Goal: Task Accomplishment & Management: Manage account settings

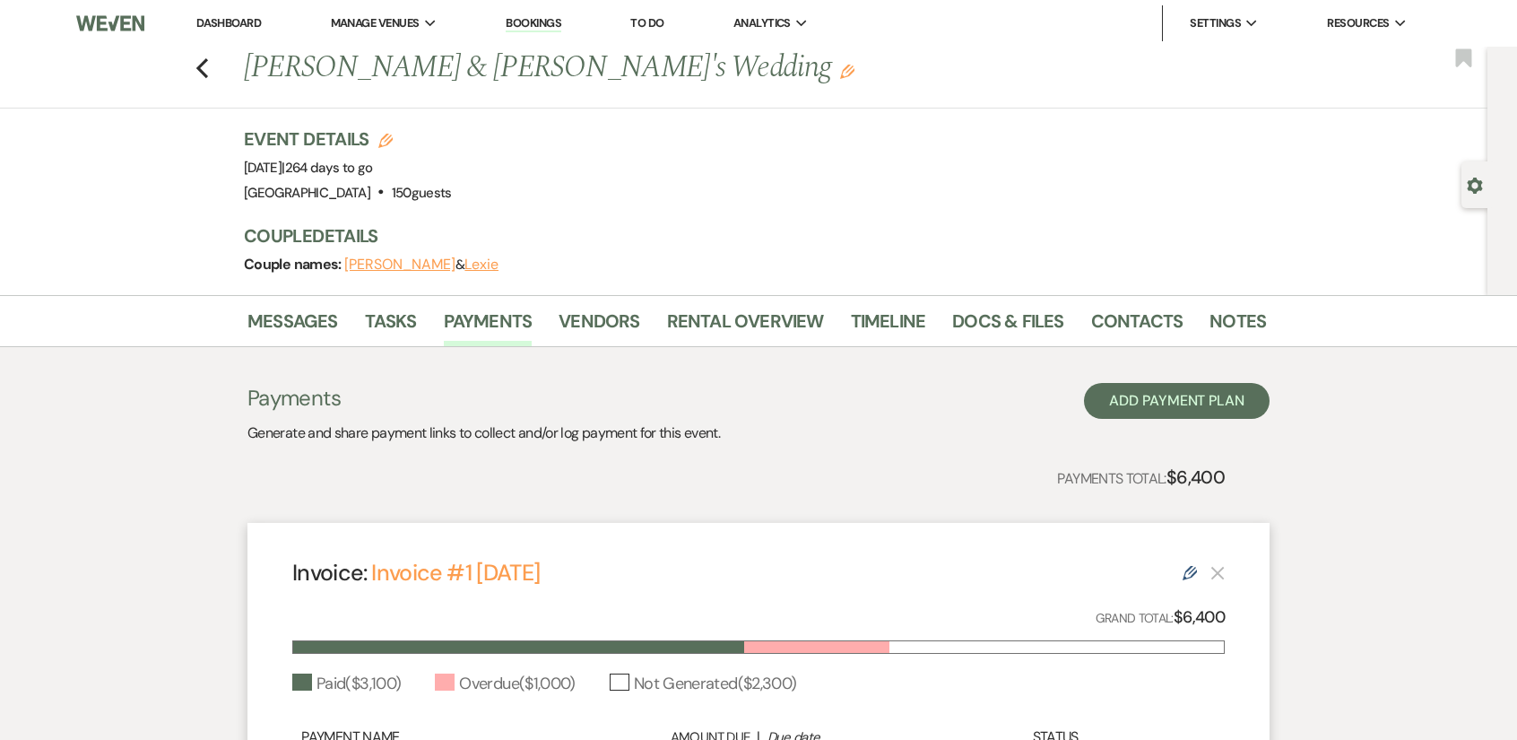
click at [221, 20] on link "Dashboard" at bounding box center [228, 22] width 65 height 15
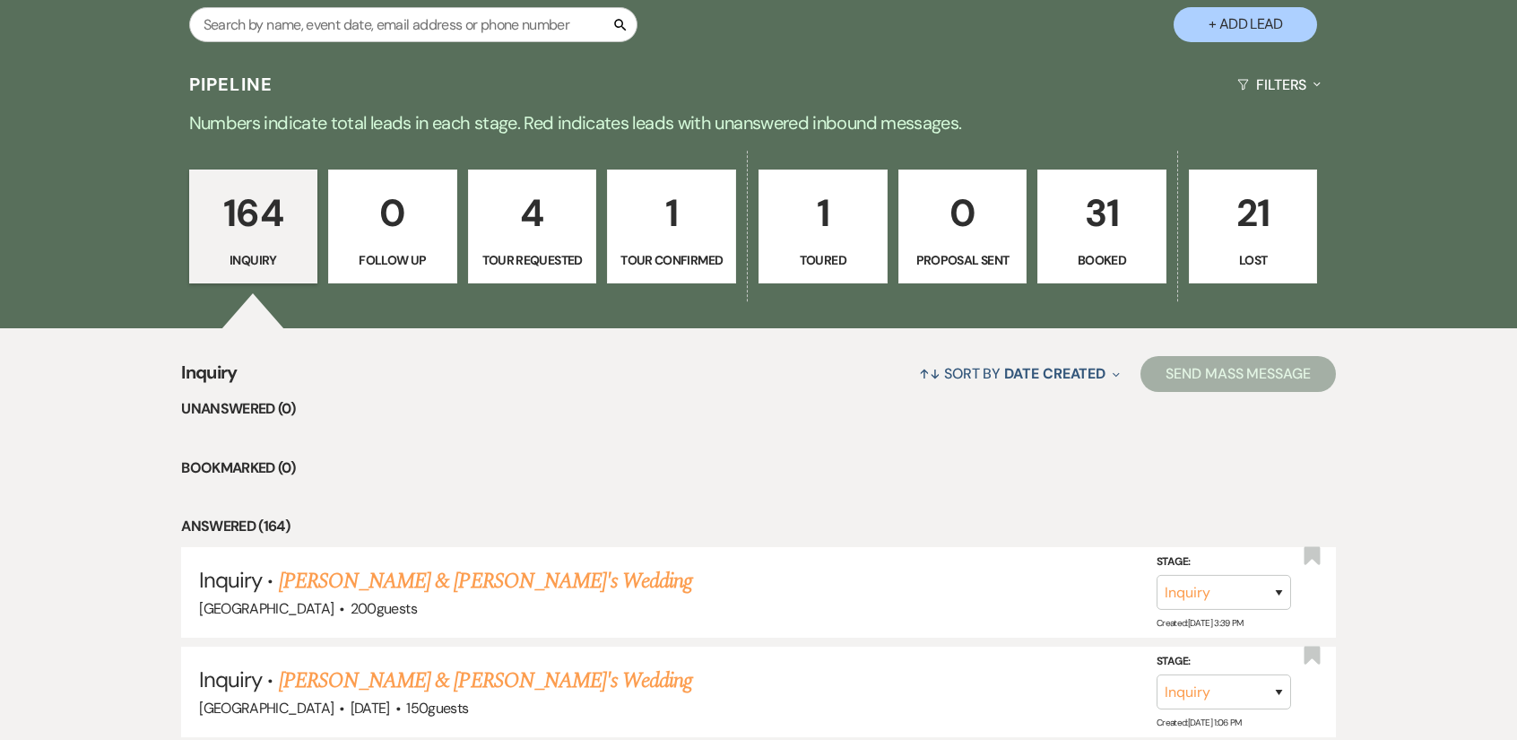
scroll to position [1255, 0]
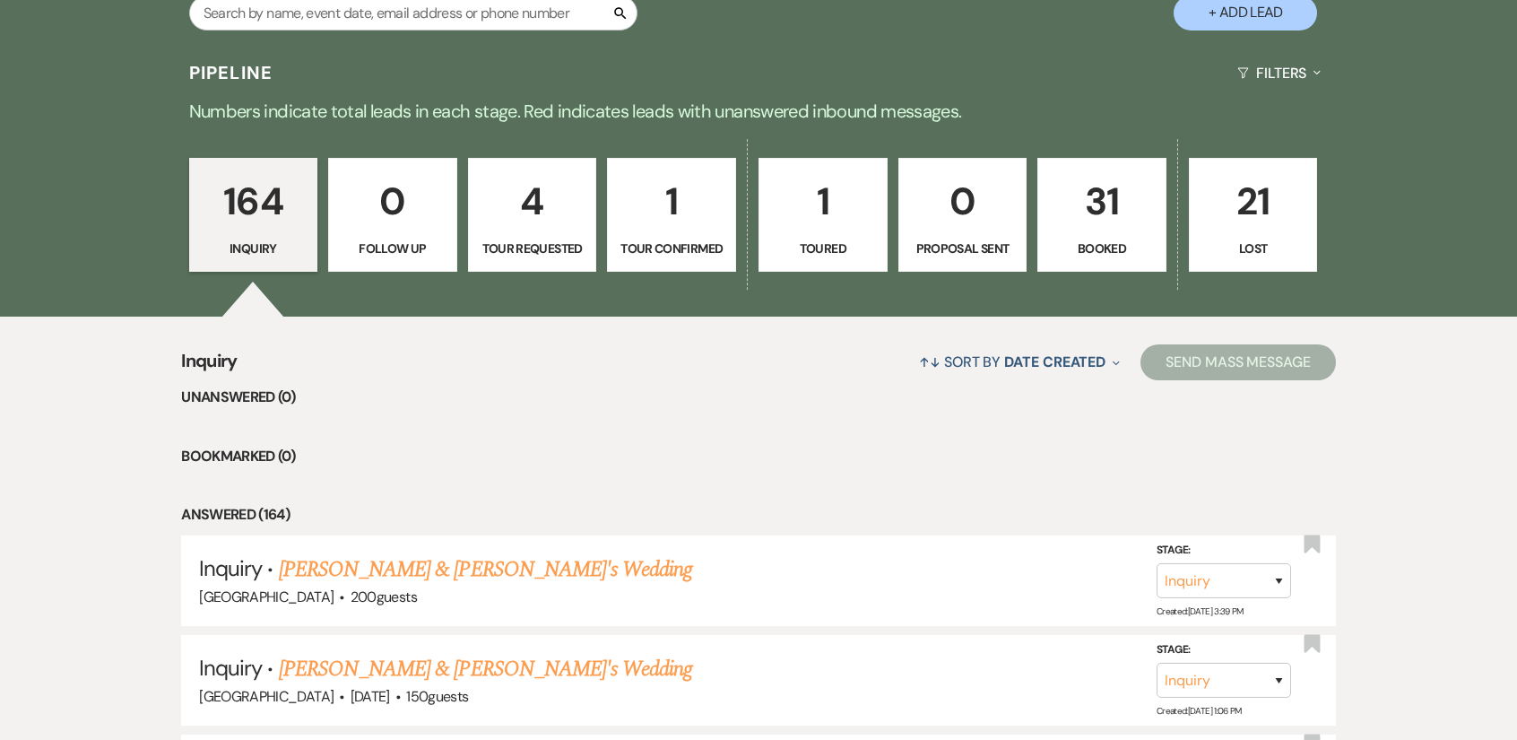
click at [1085, 211] on p "31" at bounding box center [1102, 201] width 106 height 60
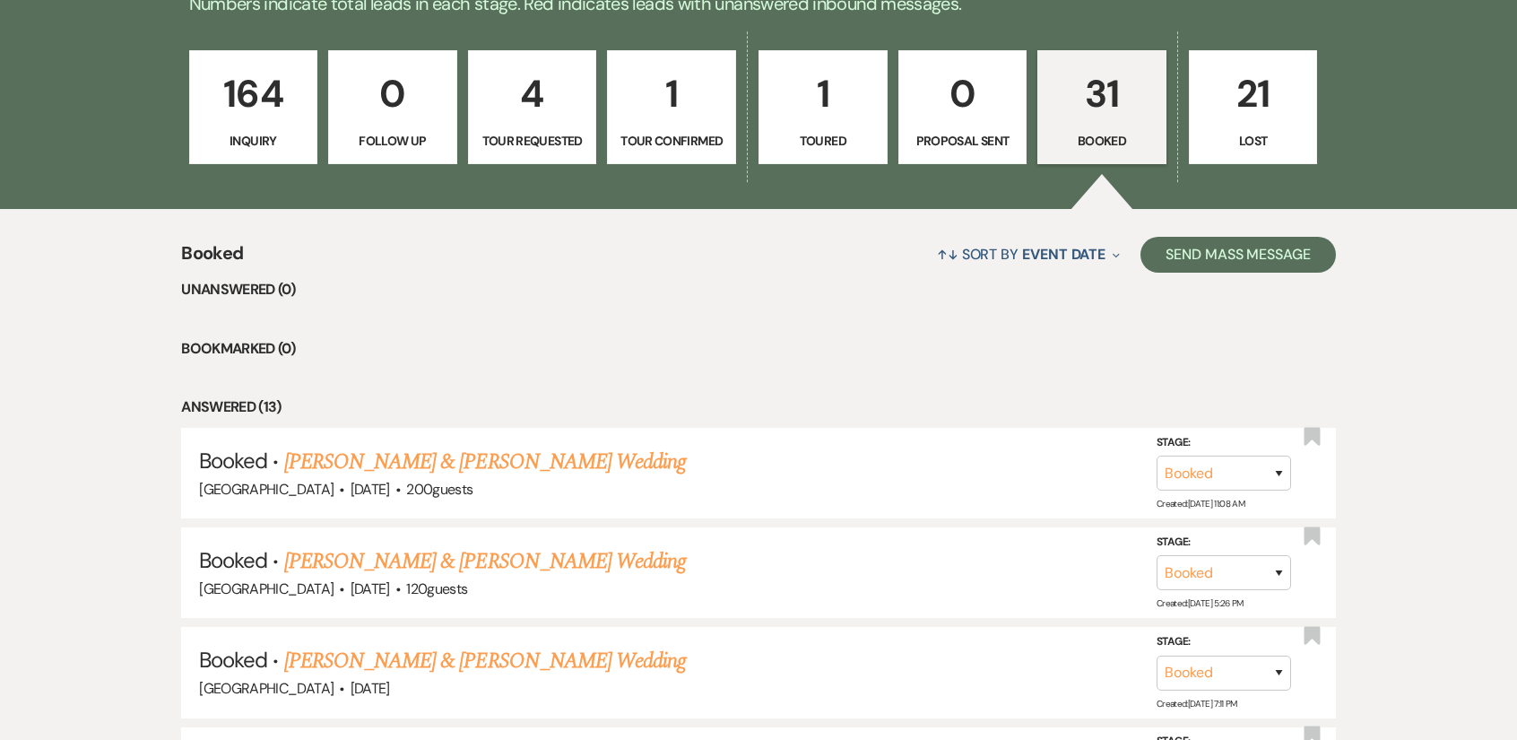
scroll to position [1345, 0]
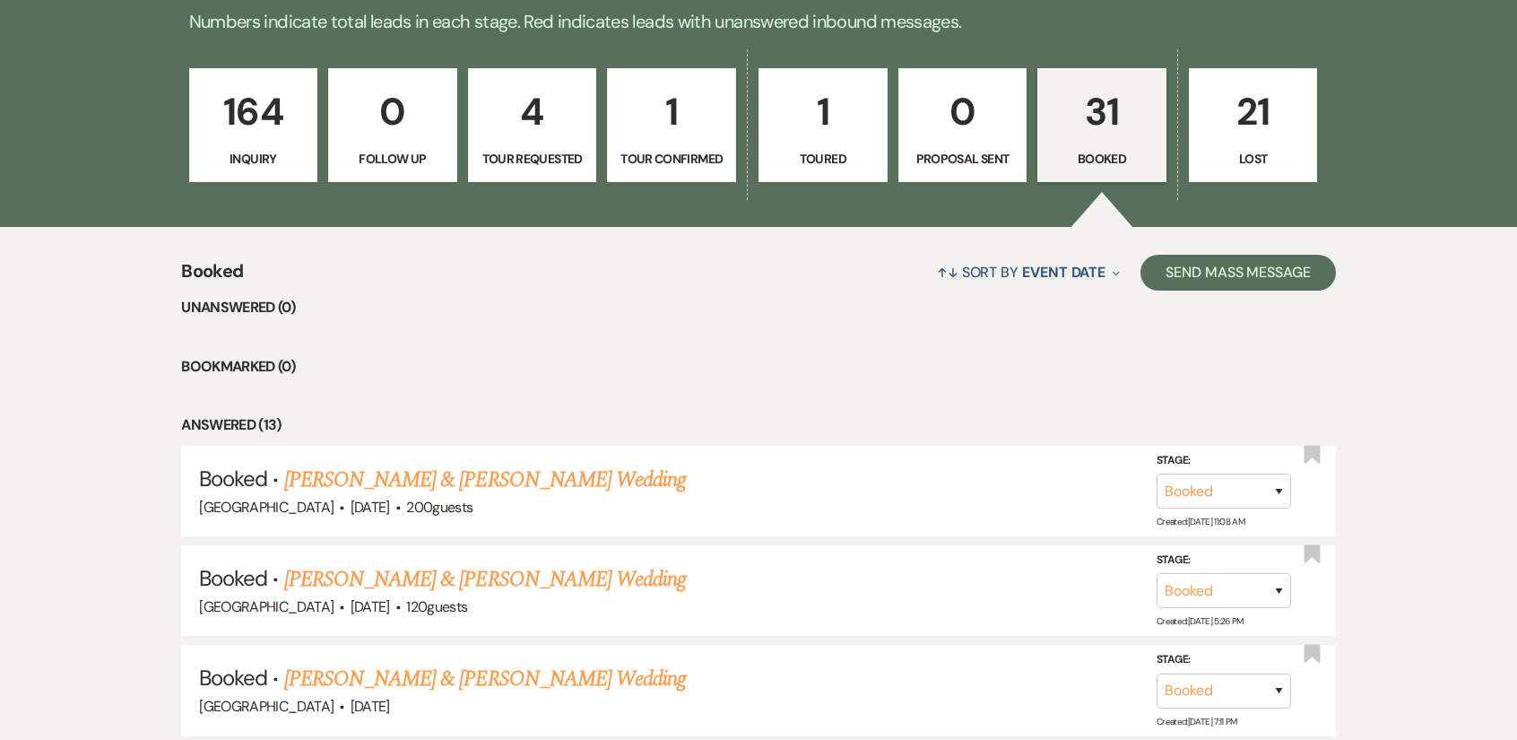
click at [769, 288] on div "↑↓ Sort By Event Date Expand Send Mass Message" at bounding box center [789, 272] width 1093 height 48
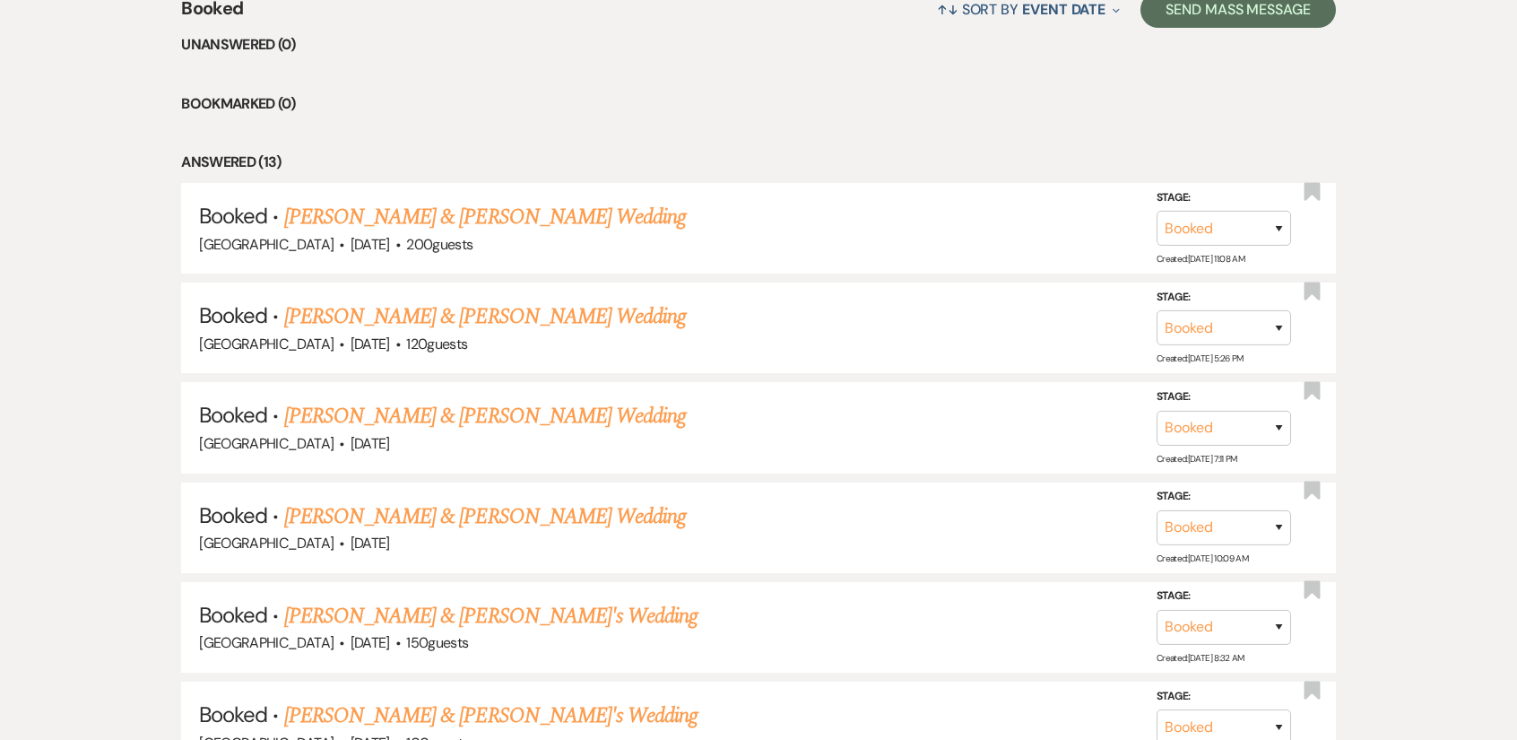
scroll to position [1614, 0]
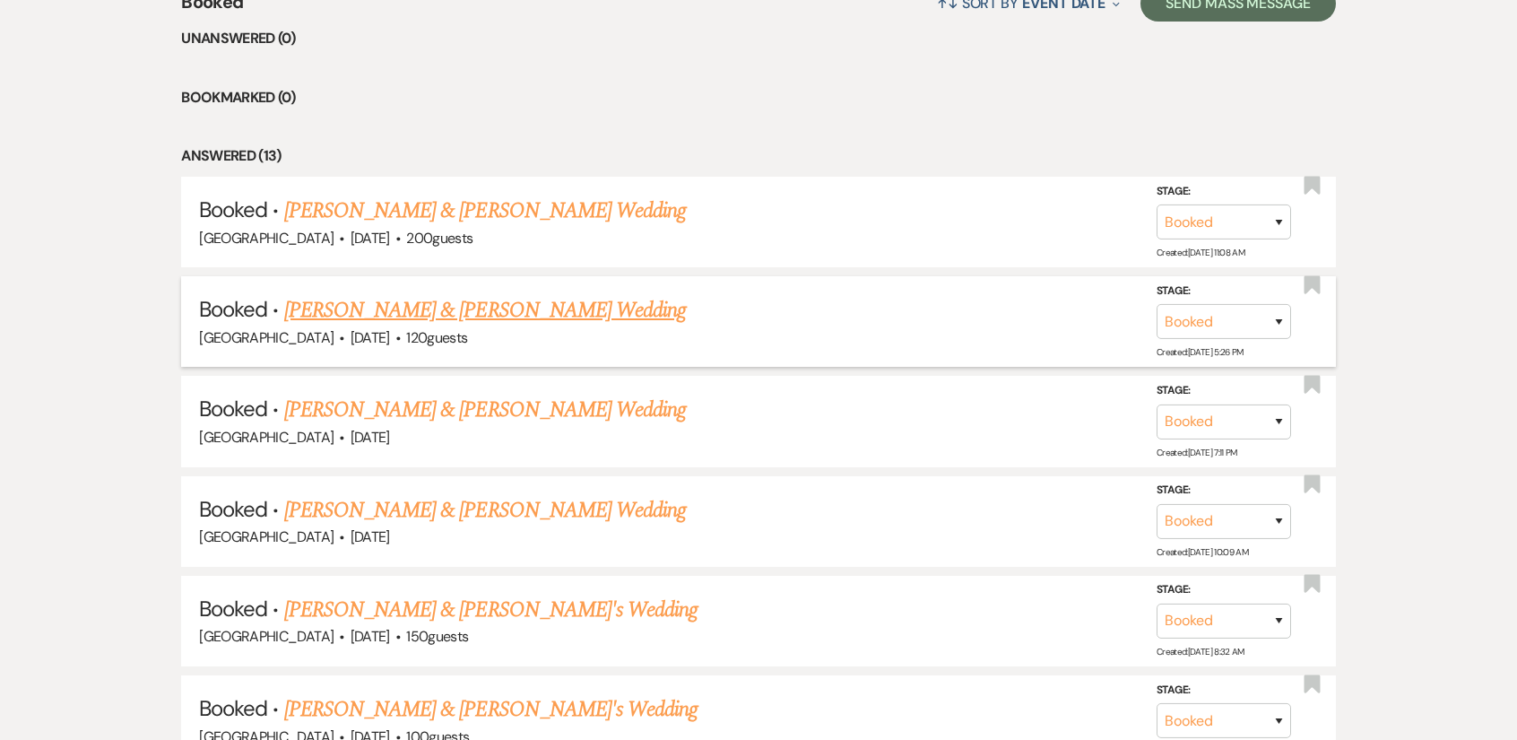
click at [465, 301] on link "[PERSON_NAME] & [PERSON_NAME] Wedding" at bounding box center [485, 310] width 402 height 32
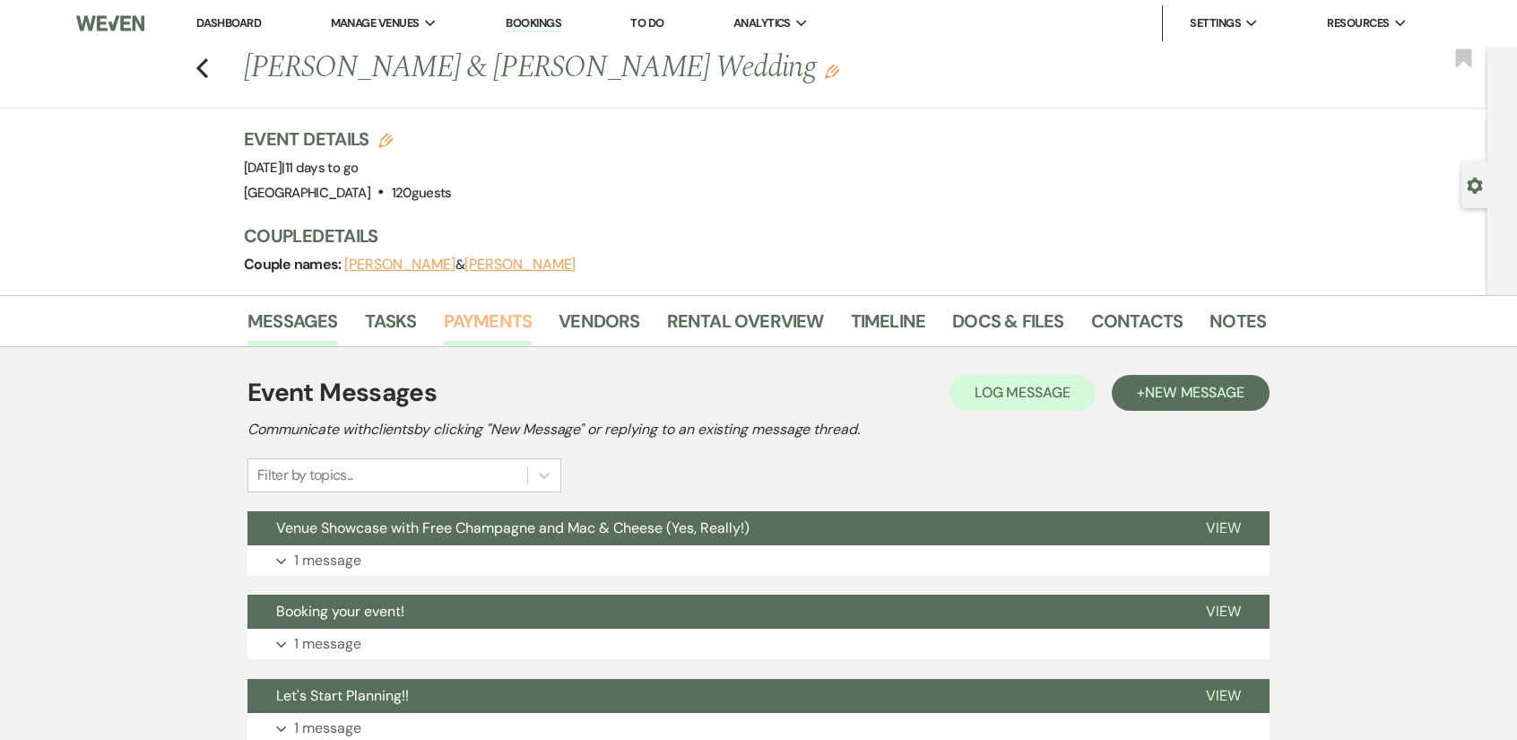
click at [489, 330] on link "Payments" at bounding box center [488, 326] width 89 height 39
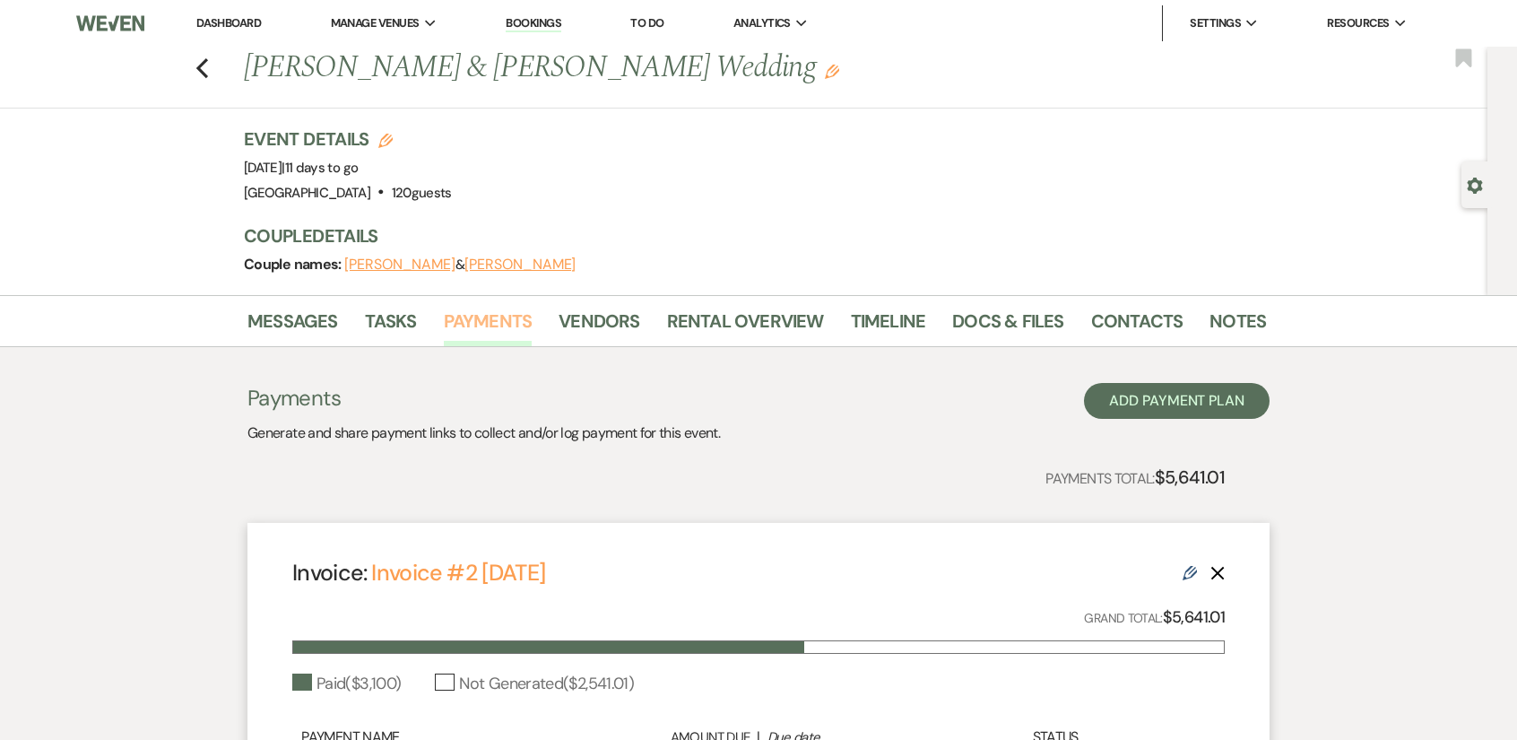
scroll to position [316, 0]
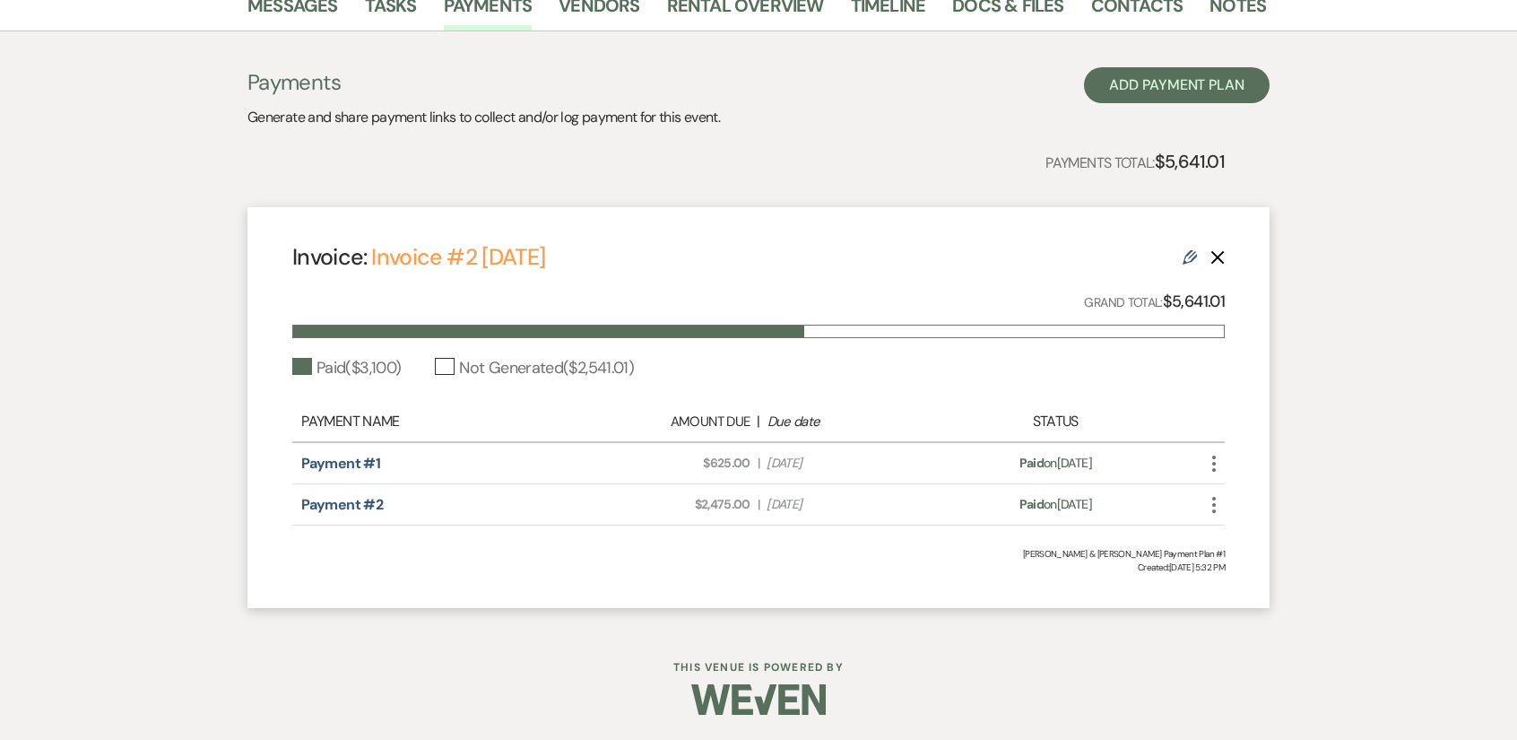
click at [1190, 261] on use at bounding box center [1189, 257] width 14 height 14
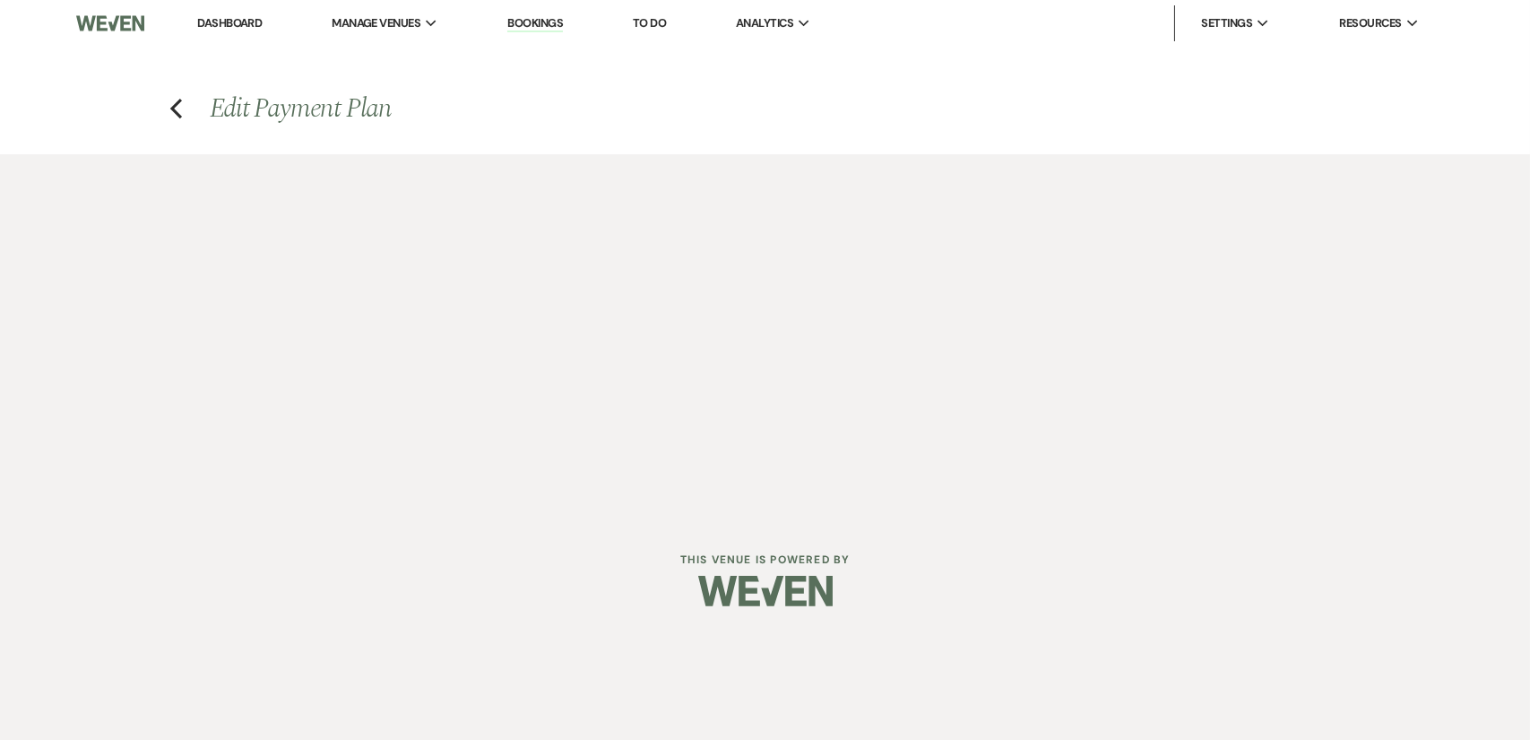
select select "28666"
select select "1"
select select "true"
select select "1"
select select "true"
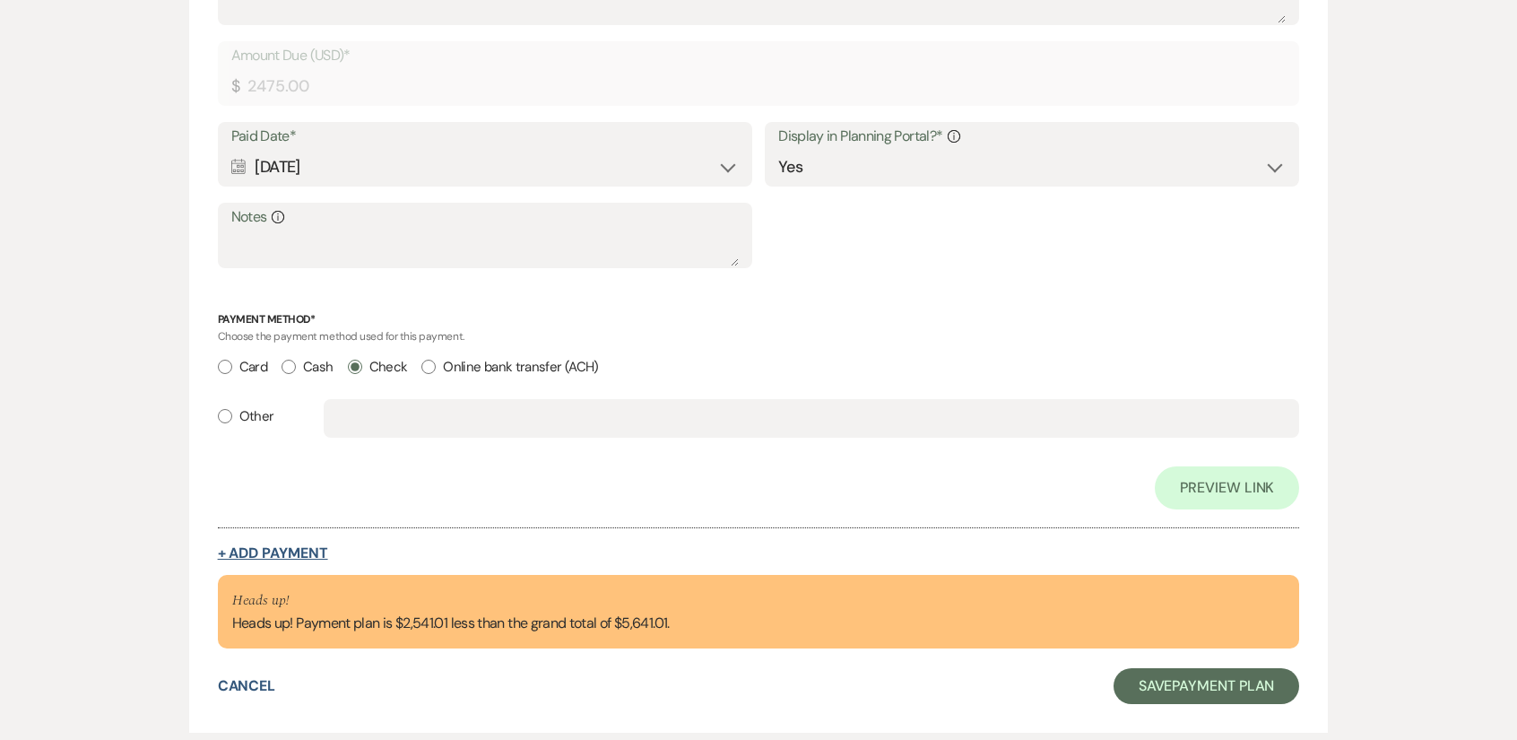
scroll to position [1291, 0]
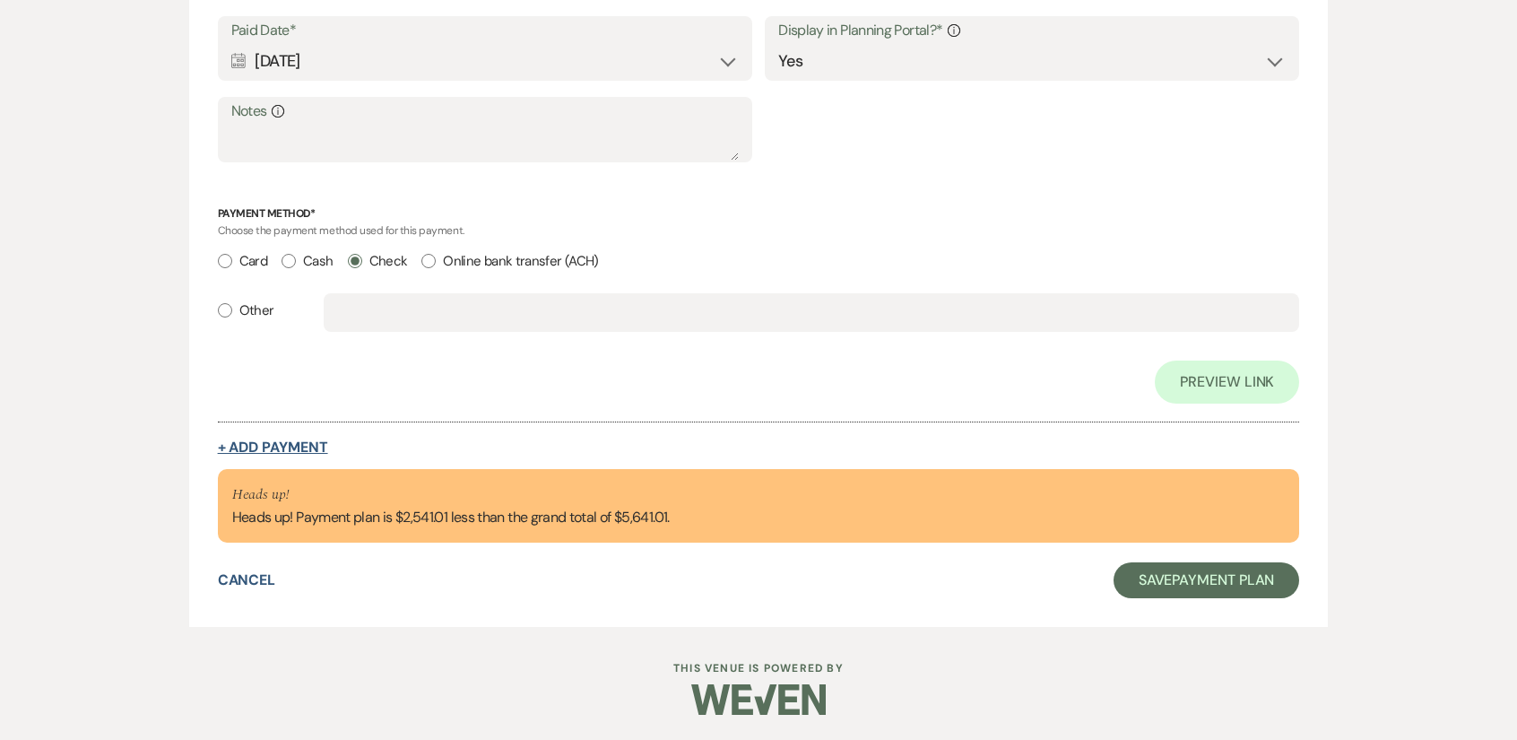
click at [278, 449] on button "+ Add Payment" at bounding box center [273, 447] width 110 height 14
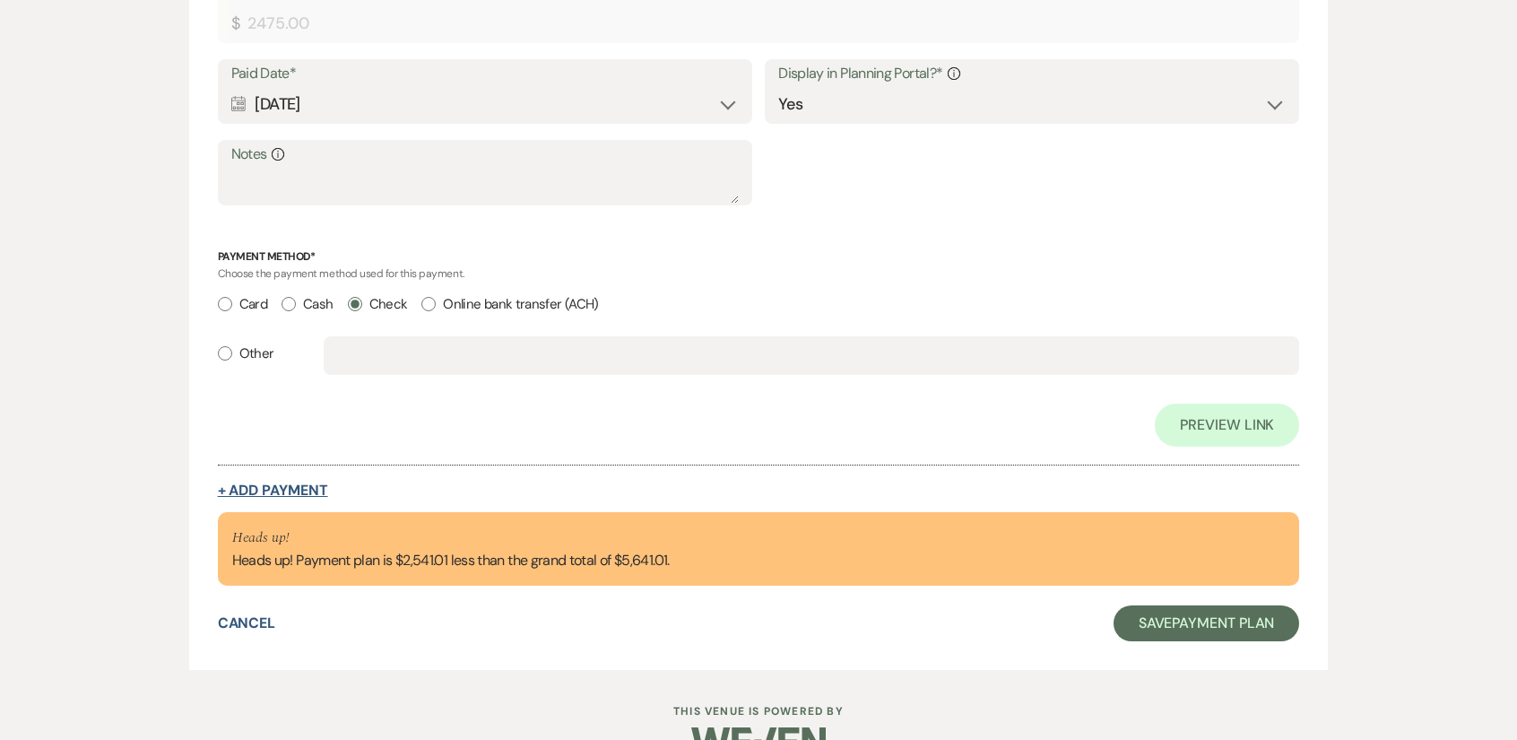
select select "2"
select select "flat"
select select "true"
select select "client"
select select "weeks"
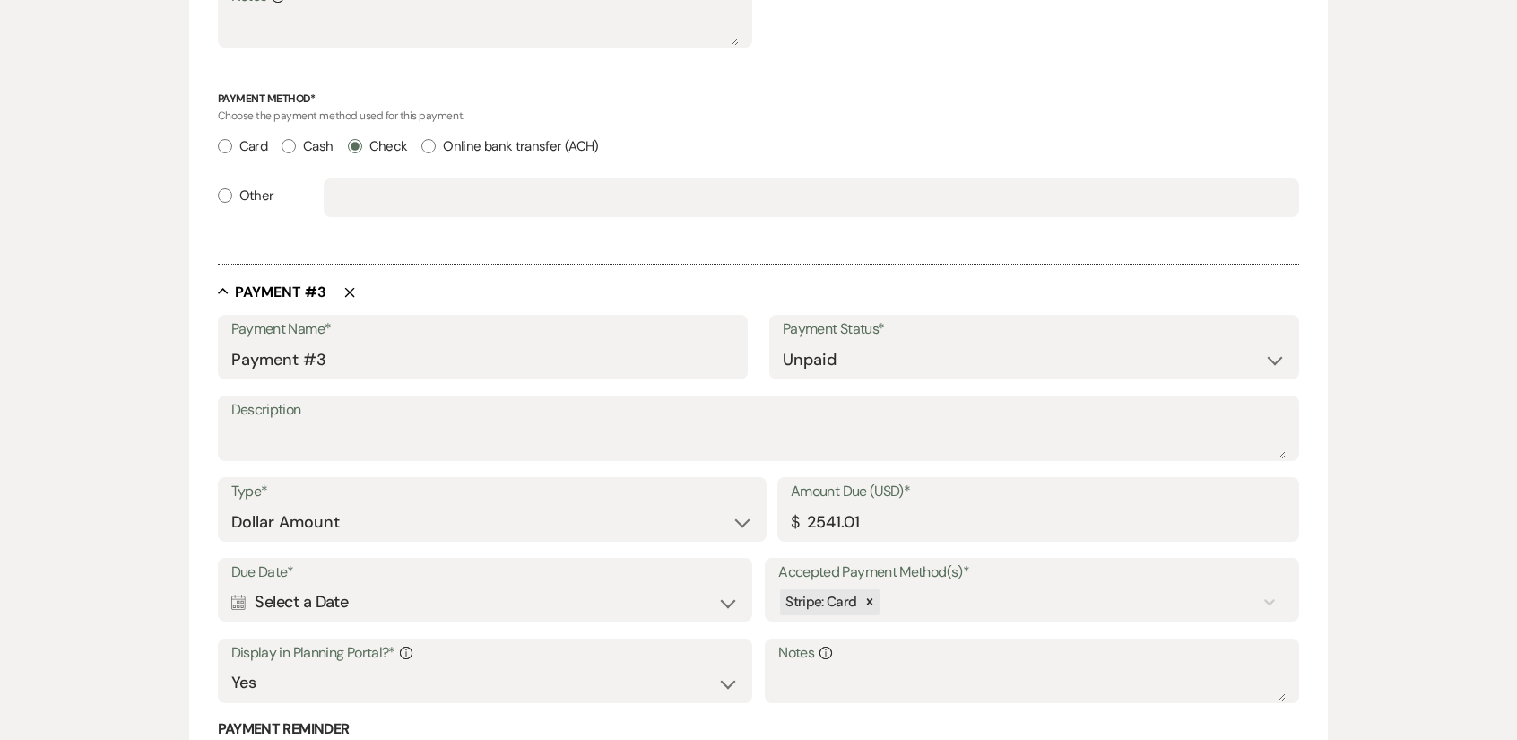
scroll to position [1786, 0]
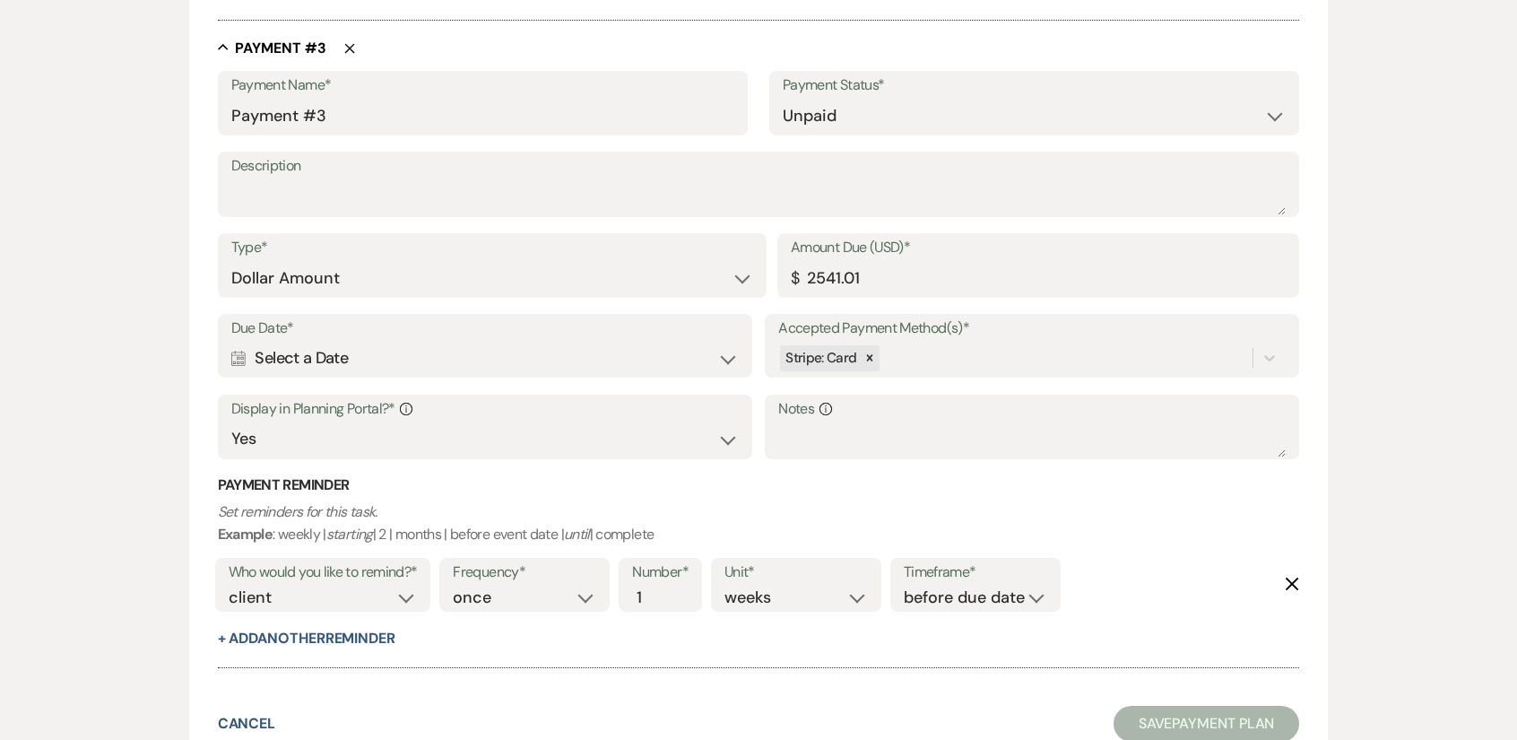
click at [342, 359] on div "Calendar Select a Date Expand" at bounding box center [484, 358] width 507 height 35
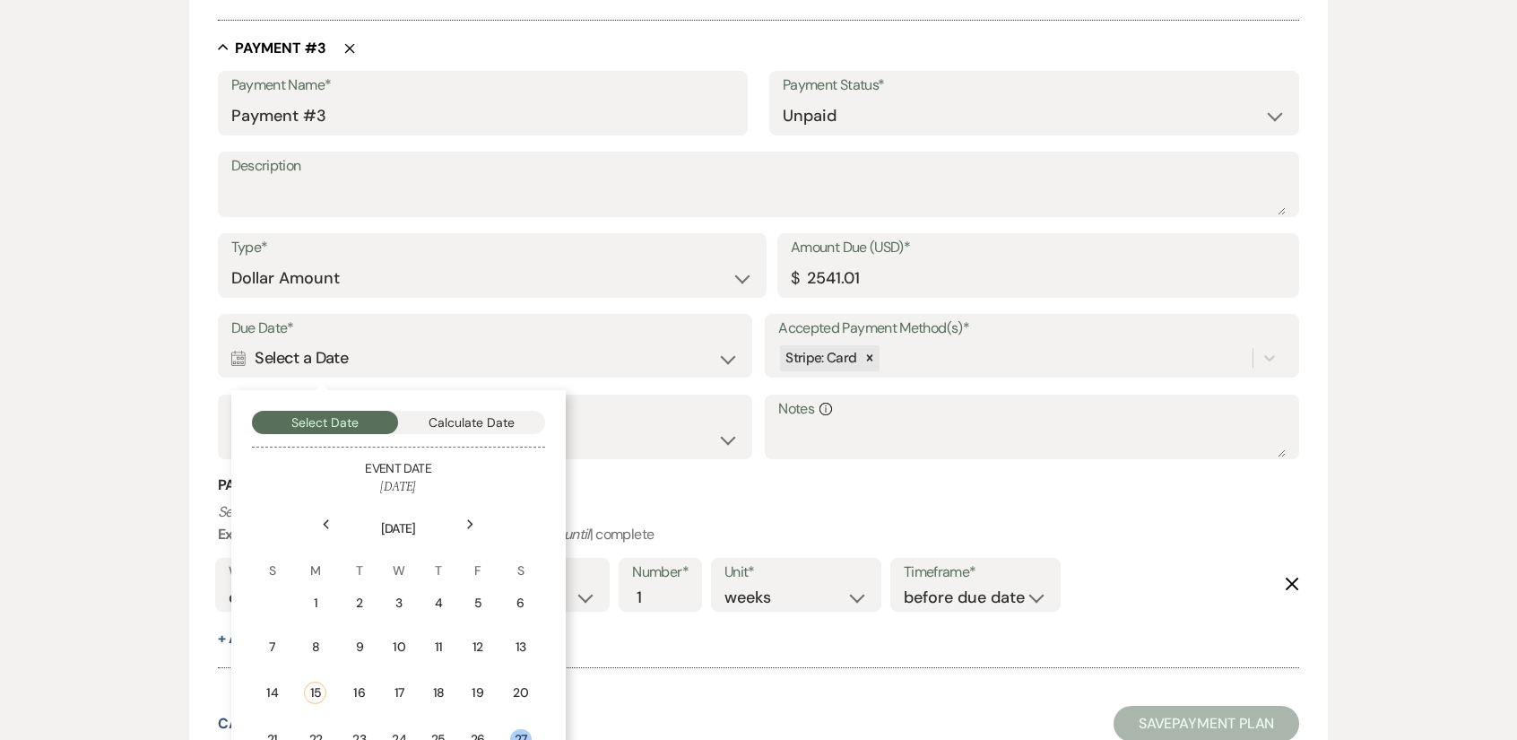
click at [818, 131] on div "Payment Status* Paid Unpaid" at bounding box center [1034, 103] width 530 height 65
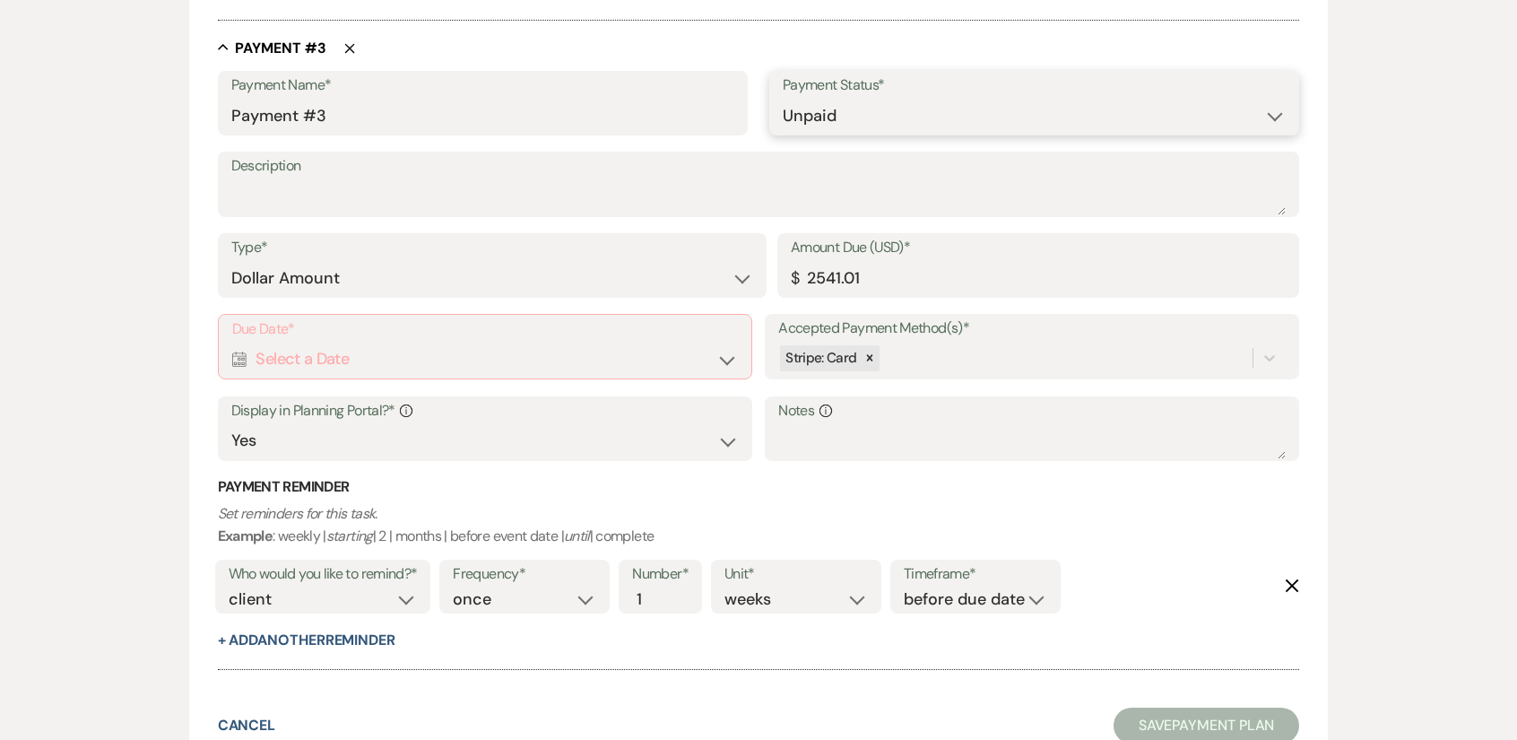
click at [837, 110] on select "Paid Unpaid" at bounding box center [1034, 116] width 503 height 35
select select "1"
click at [783, 99] on select "Paid Unpaid" at bounding box center [1034, 116] width 503 height 35
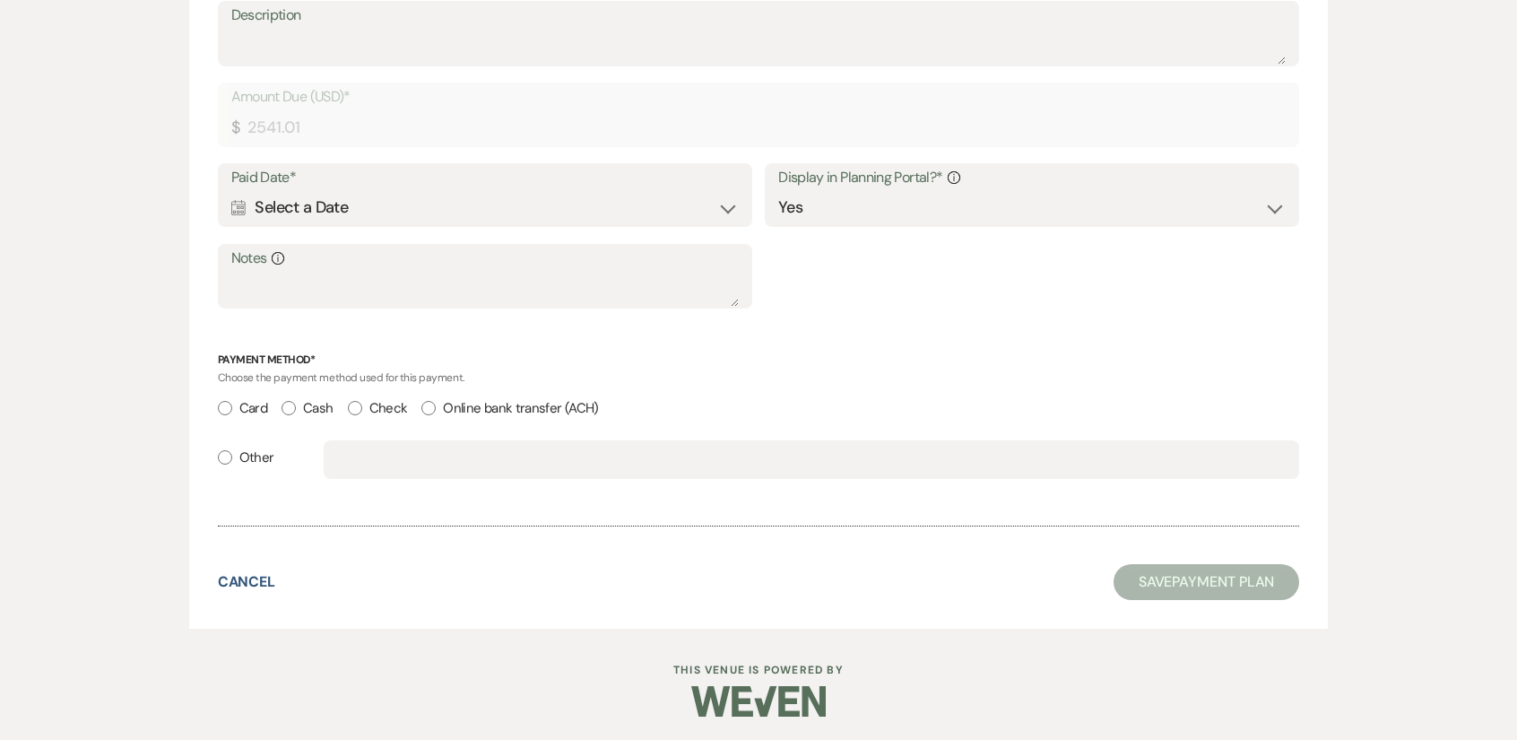
scroll to position [1938, 0]
click at [723, 206] on div "Calendar Select a Date Expand" at bounding box center [484, 205] width 507 height 35
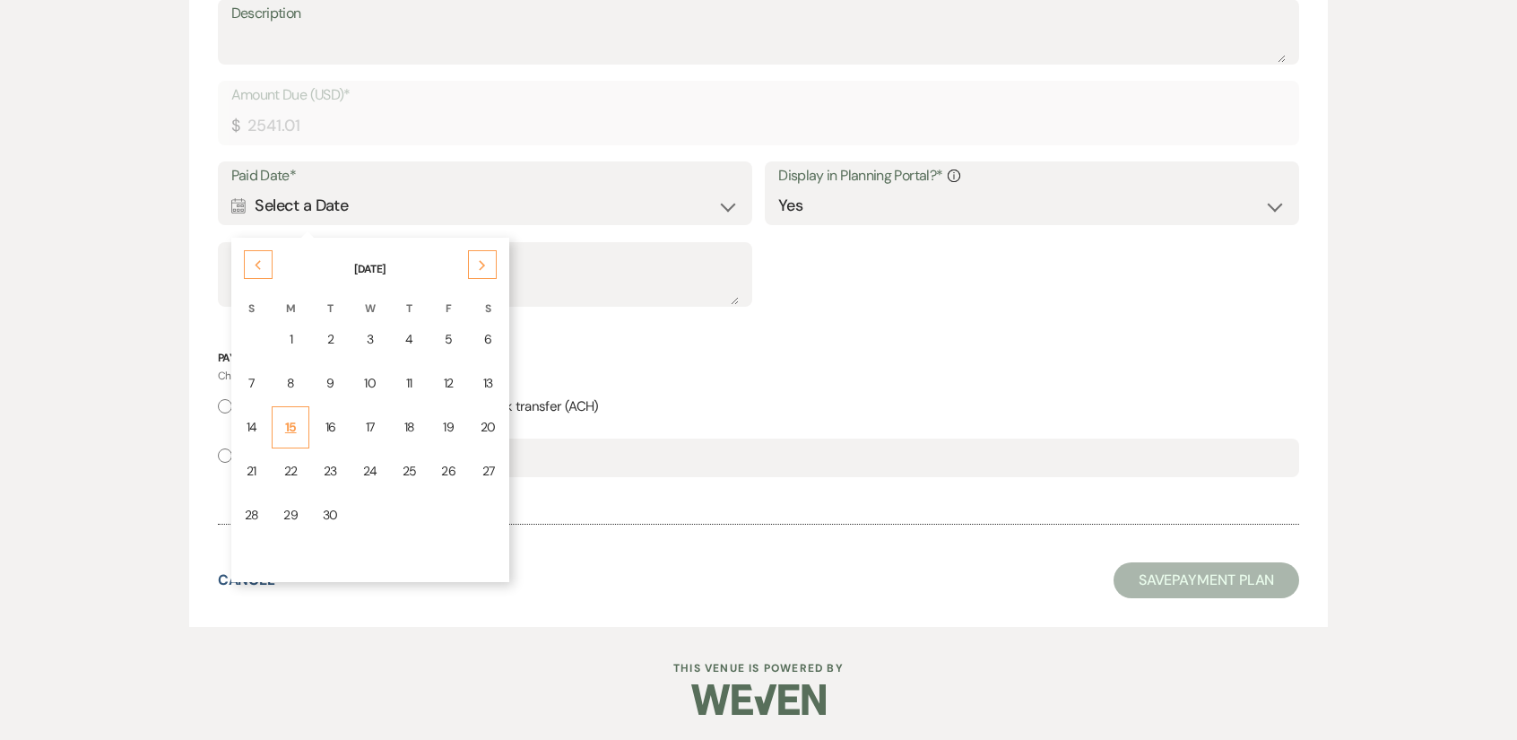
click at [295, 428] on div "15" at bounding box center [290, 427] width 14 height 19
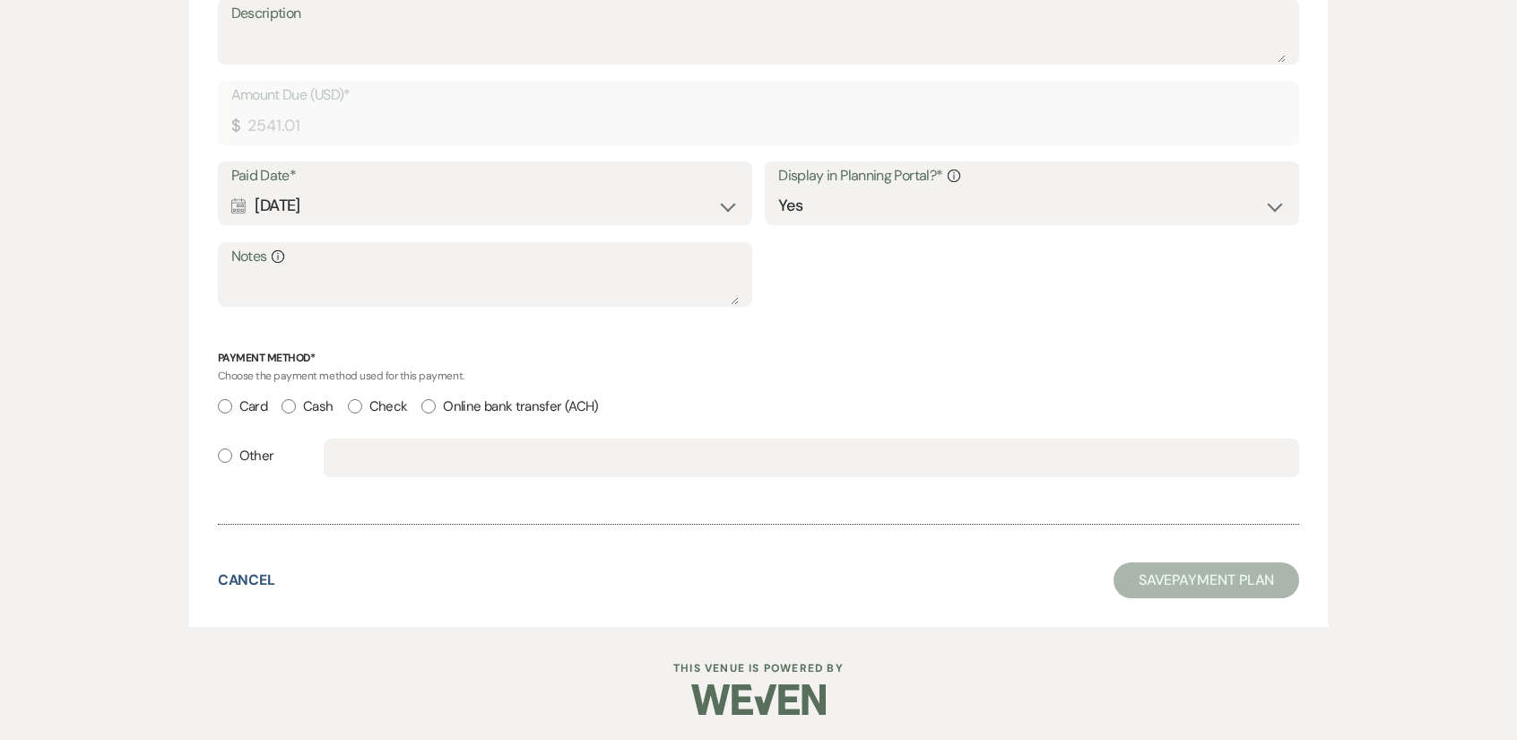
click at [370, 408] on label "Check" at bounding box center [378, 406] width 60 height 24
click at [362, 408] on input "Check" at bounding box center [355, 406] width 14 height 14
radio input "true"
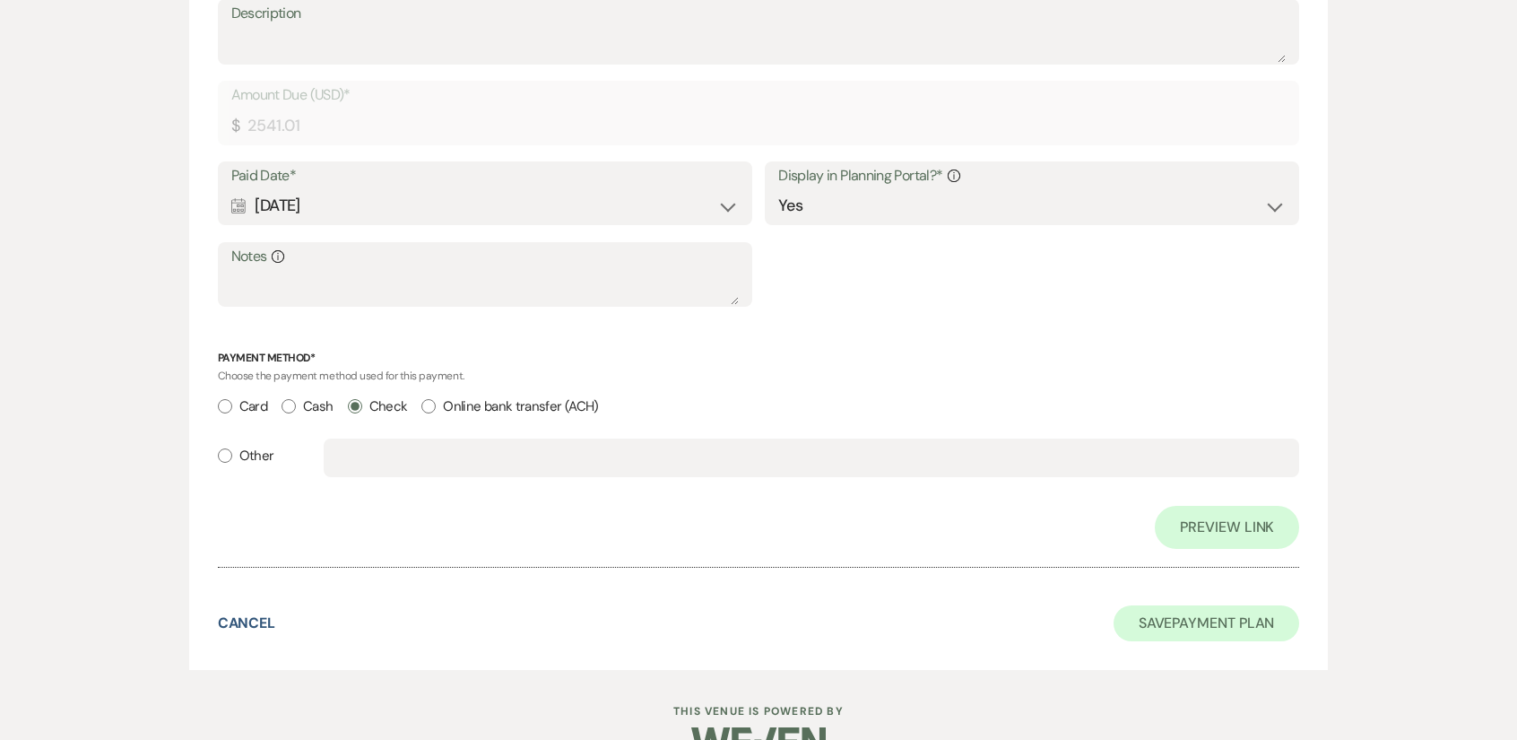
scroll to position [2067, 0]
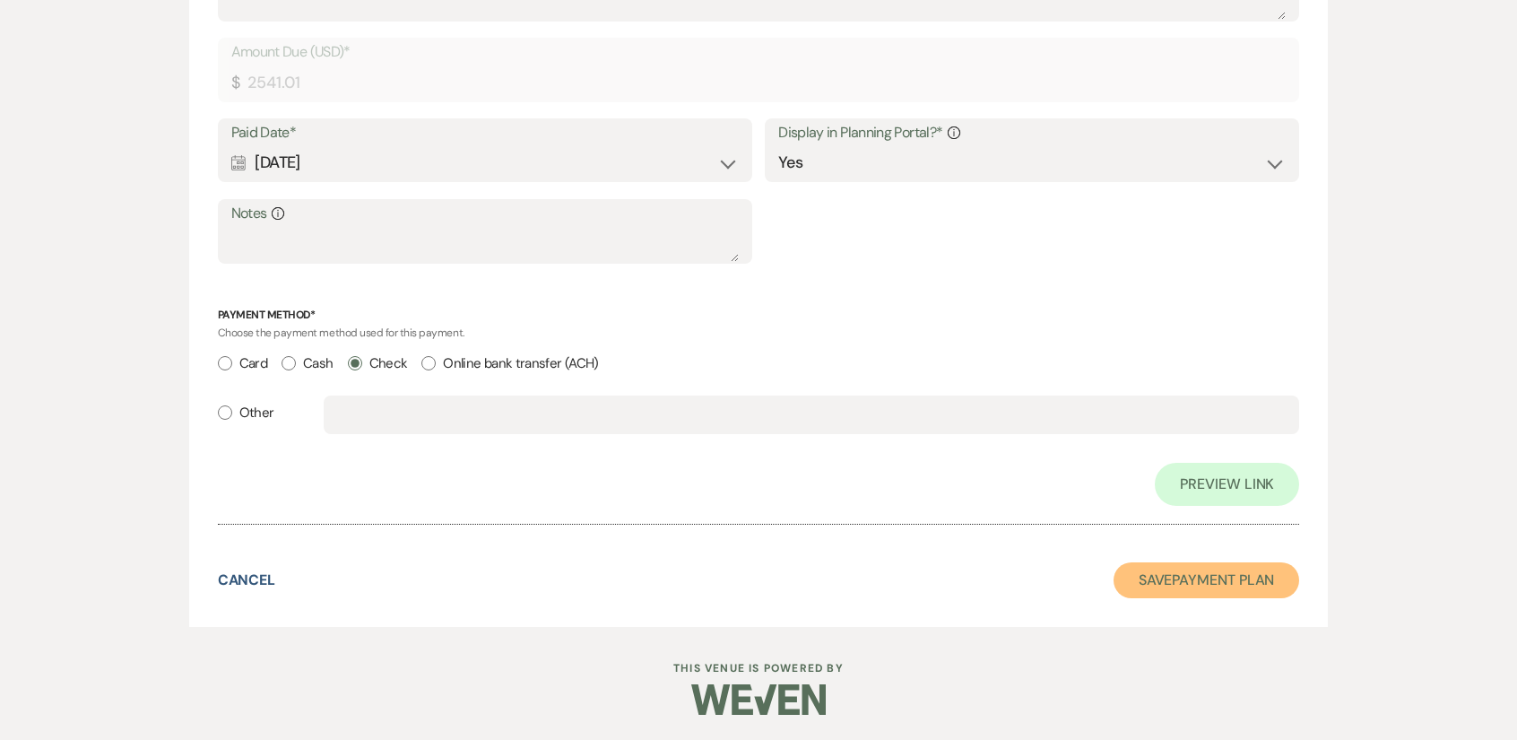
click at [1165, 567] on button "Save Payment Plan" at bounding box center [1206, 580] width 186 height 36
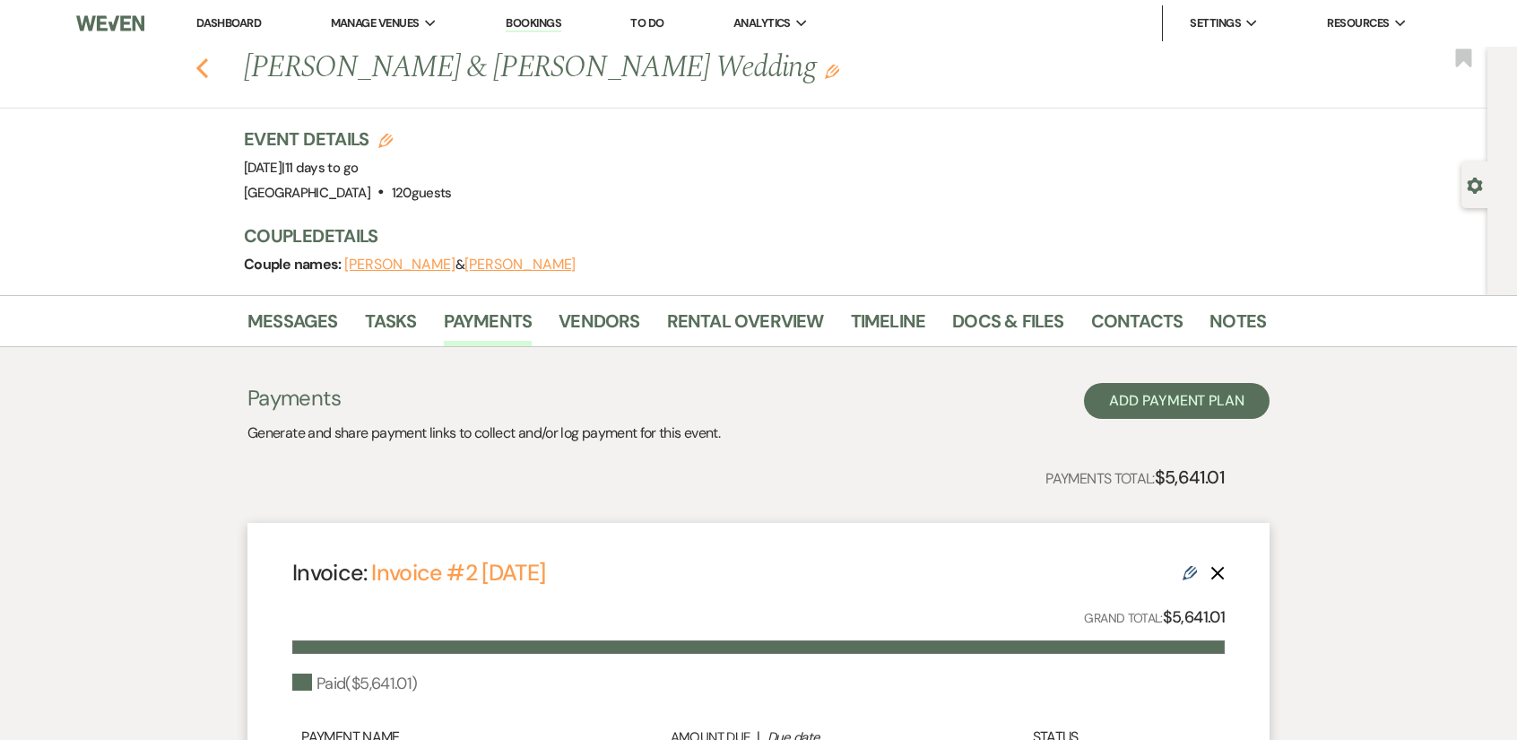
click at [208, 74] on use "button" at bounding box center [202, 68] width 12 height 20
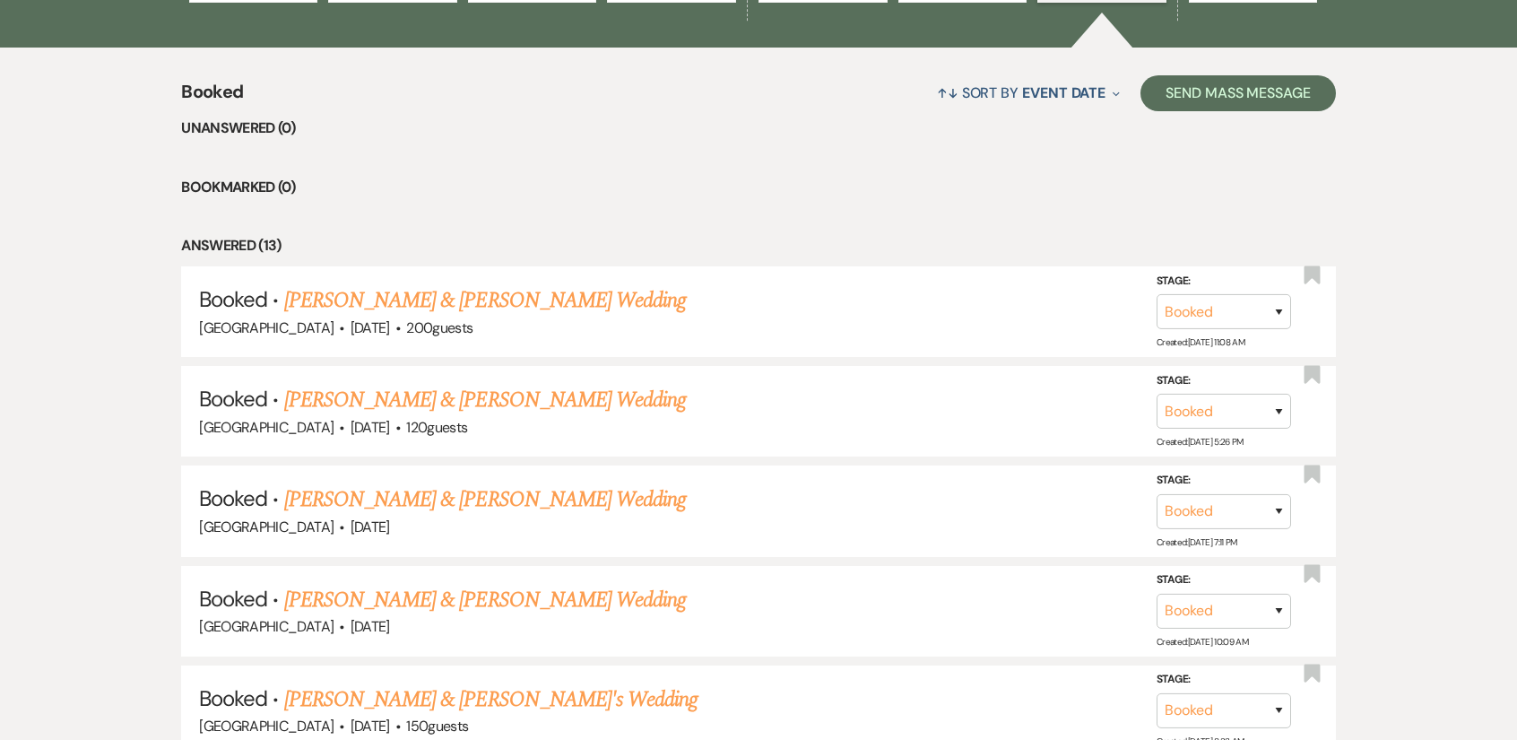
scroll to position [1793, 0]
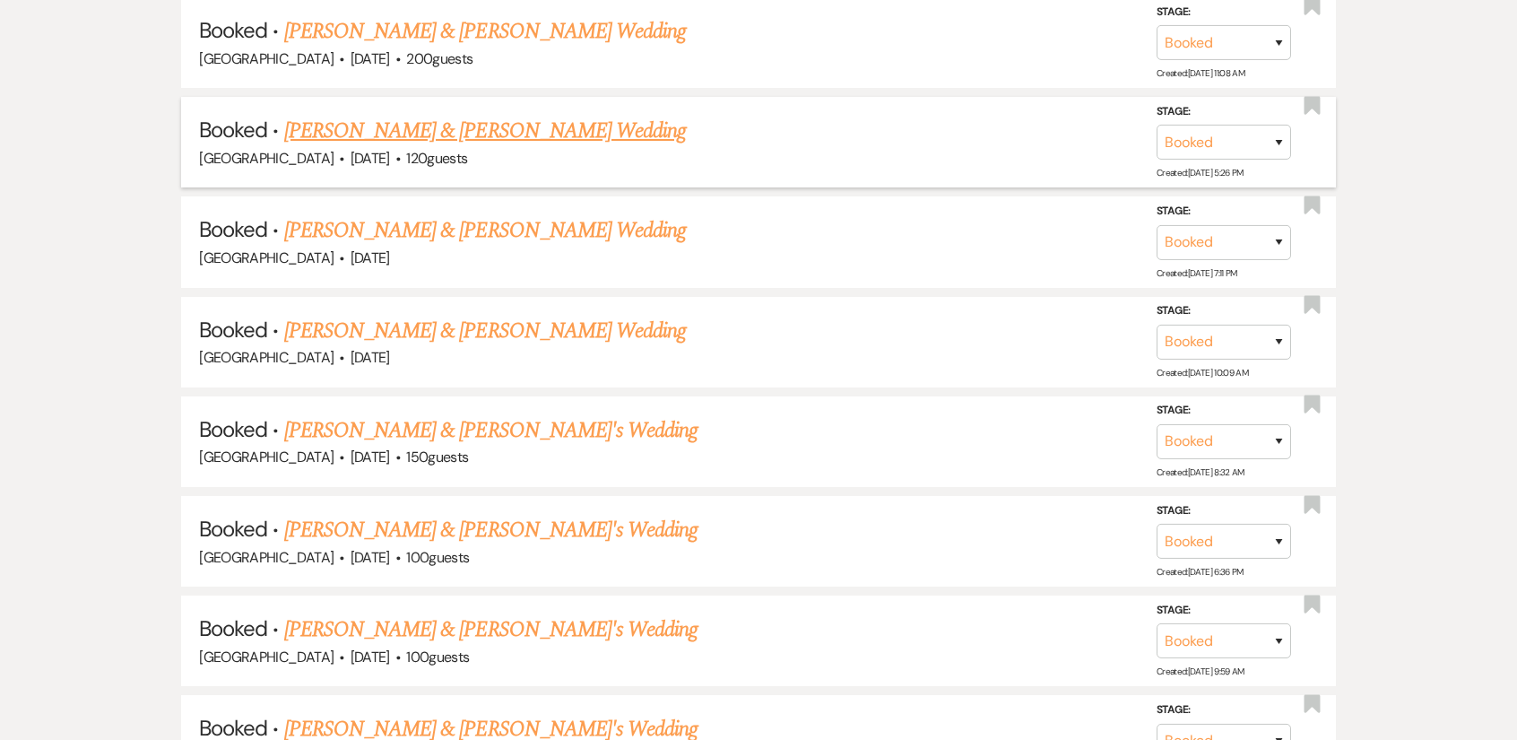
click at [412, 122] on link "[PERSON_NAME] & [PERSON_NAME] Wedding" at bounding box center [485, 131] width 402 height 32
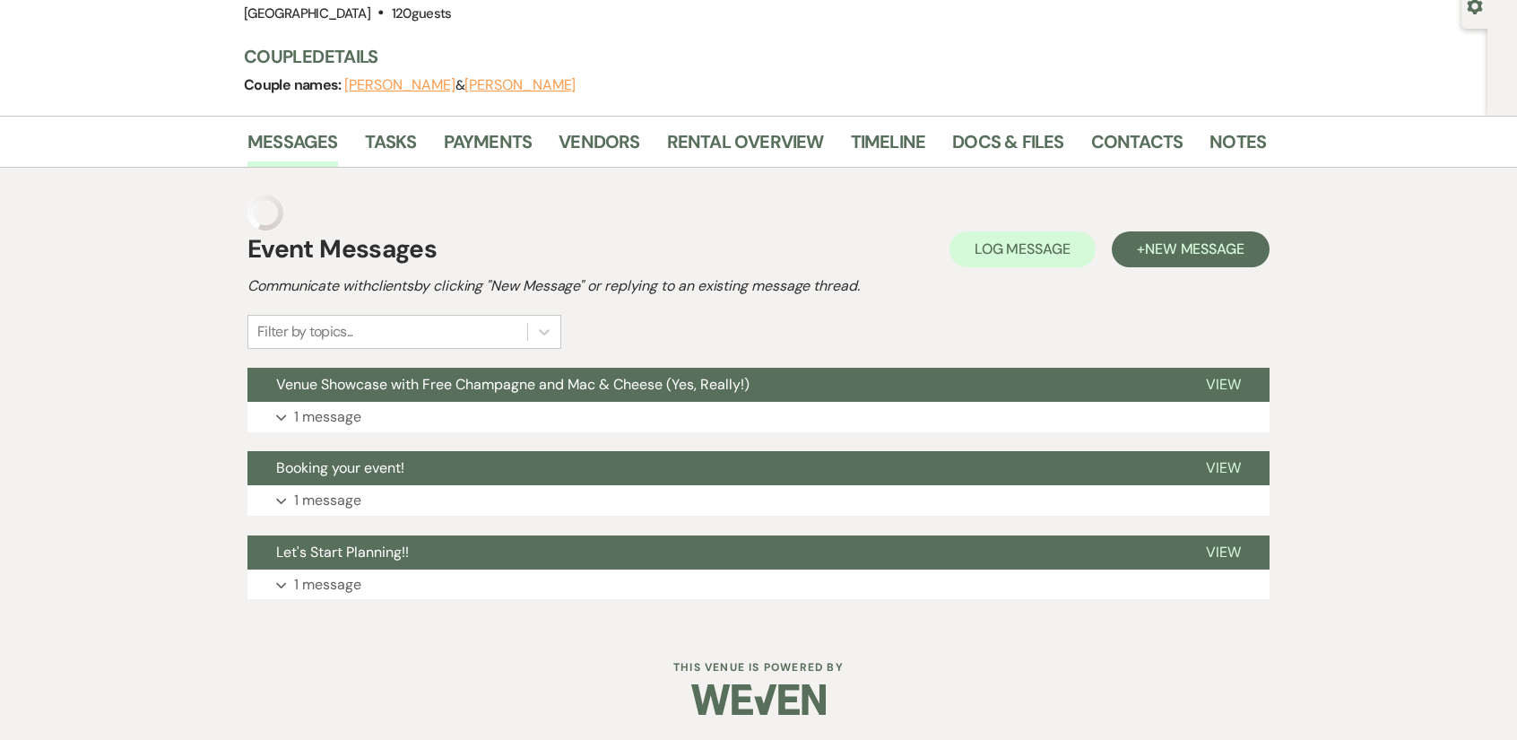
scroll to position [143, 0]
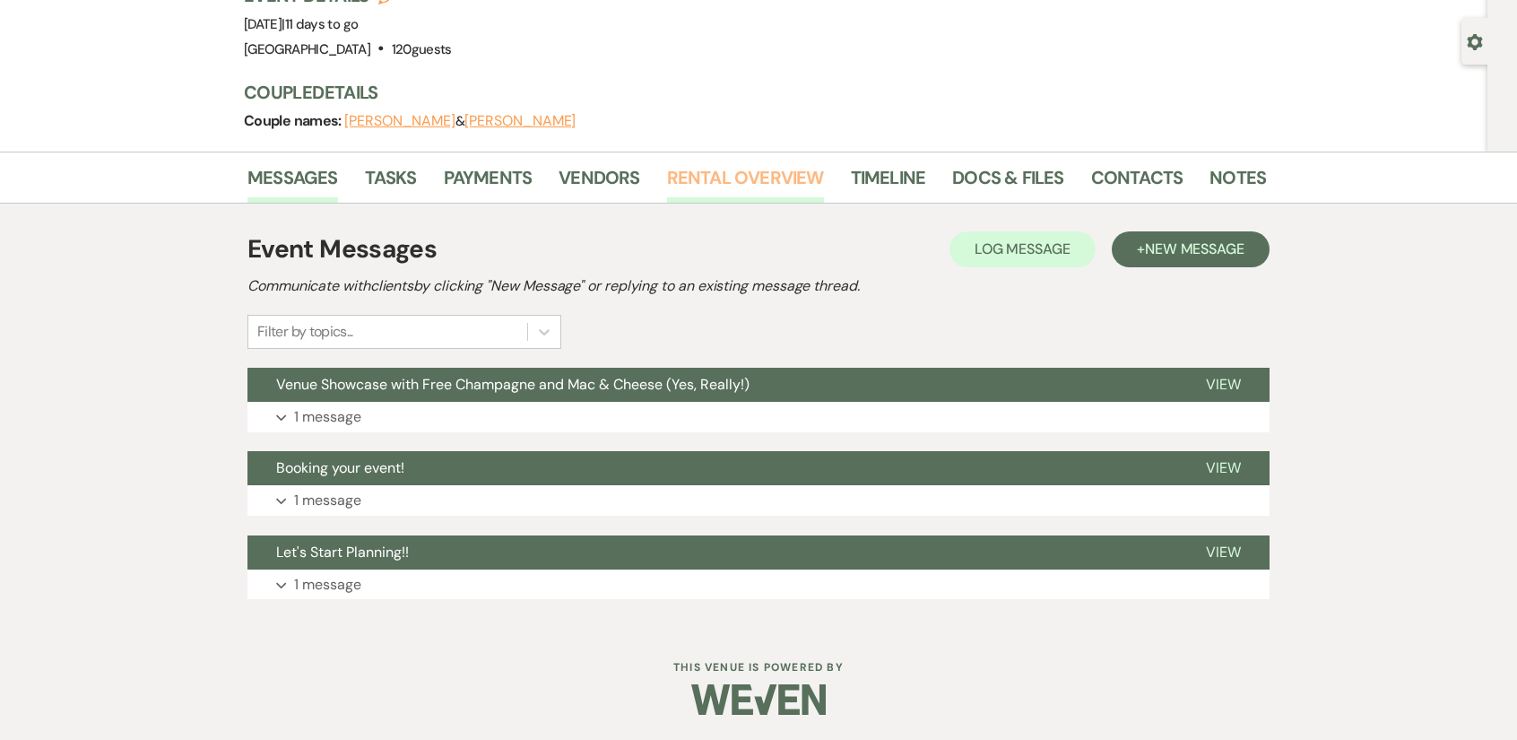
click at [710, 164] on link "Rental Overview" at bounding box center [745, 182] width 157 height 39
